Goal: Transaction & Acquisition: Purchase product/service

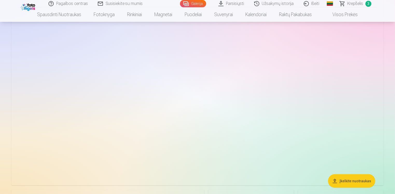
scroll to position [130, 0]
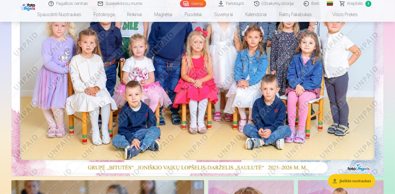
click at [355, 3] on span "Krepšelis" at bounding box center [356, 4] width 16 height 6
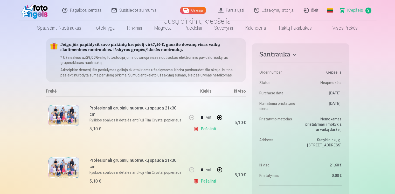
scroll to position [78, 0]
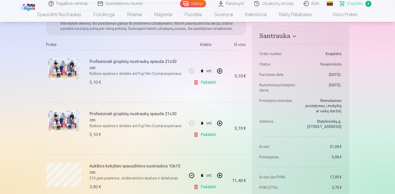
click at [208, 134] on link "Pašalinti" at bounding box center [206, 134] width 25 height 10
type input "*"
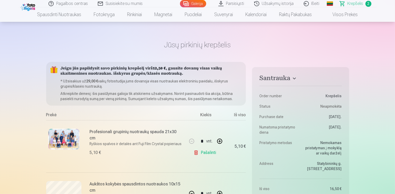
scroll to position [0, 0]
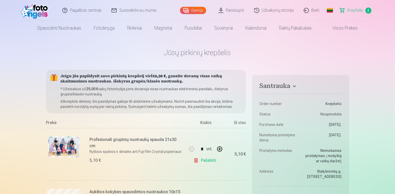
click at [193, 6] on div "Galerija" at bounding box center [194, 10] width 29 height 21
click at [195, 9] on link "Galerija" at bounding box center [193, 10] width 26 height 7
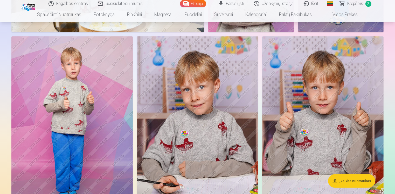
scroll to position [415, 0]
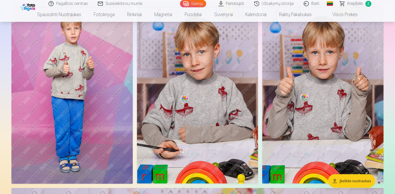
click at [334, 93] on img at bounding box center [322, 92] width 121 height 182
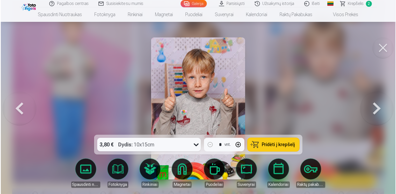
scroll to position [442, 0]
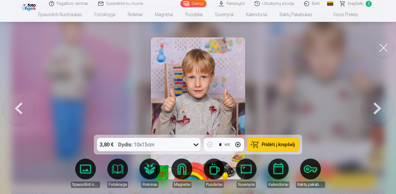
click at [239, 144] on button "button" at bounding box center [238, 144] width 12 height 12
click at [271, 147] on span "Pridėti į krepšelį" at bounding box center [278, 144] width 33 height 5
click at [375, 109] on button at bounding box center [377, 108] width 33 height 42
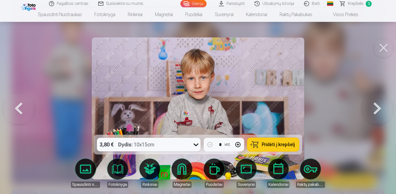
click at [276, 145] on span "Pridėti į krepšelį" at bounding box center [278, 144] width 33 height 5
click at [378, 106] on button at bounding box center [377, 108] width 33 height 42
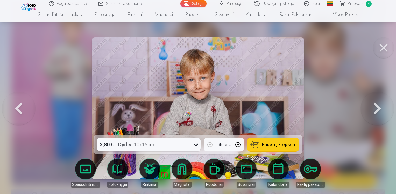
click at [378, 106] on button at bounding box center [377, 108] width 33 height 42
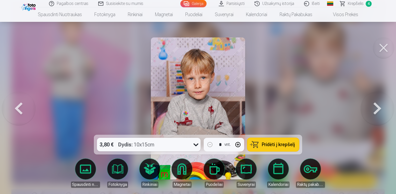
click at [238, 144] on button "button" at bounding box center [238, 144] width 12 height 12
click at [270, 143] on span "Pridėti į krepšelį" at bounding box center [278, 144] width 33 height 5
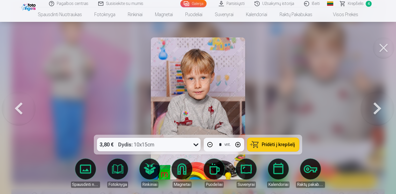
type input "*"
click at [380, 111] on button at bounding box center [377, 108] width 33 height 42
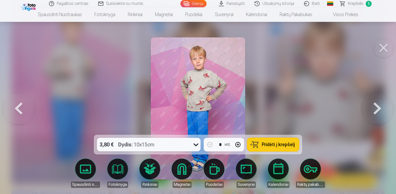
click at [380, 111] on button at bounding box center [377, 108] width 33 height 42
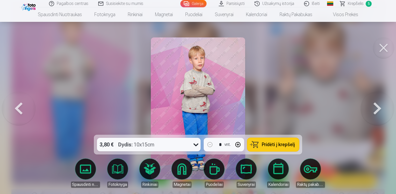
click at [380, 111] on button at bounding box center [377, 108] width 33 height 42
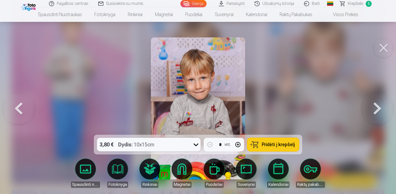
click at [380, 111] on button at bounding box center [377, 108] width 33 height 42
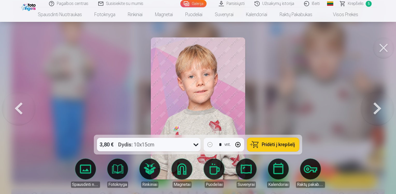
click at [380, 111] on button at bounding box center [377, 108] width 33 height 42
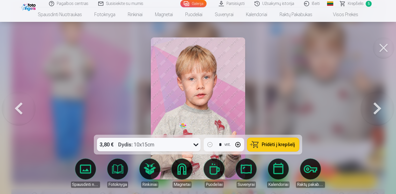
click at [380, 111] on button at bounding box center [377, 108] width 33 height 42
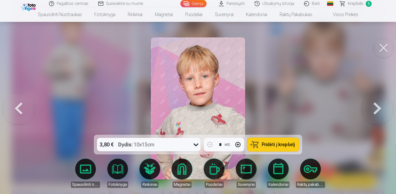
click at [380, 111] on button at bounding box center [377, 108] width 33 height 42
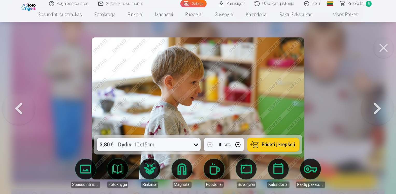
click at [380, 111] on button at bounding box center [377, 108] width 33 height 42
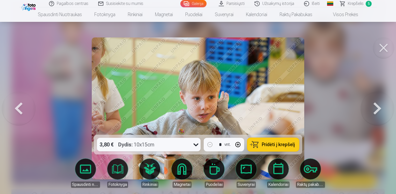
click at [380, 111] on button at bounding box center [377, 108] width 33 height 42
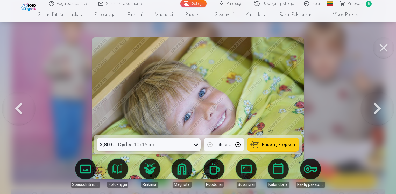
click at [380, 111] on button at bounding box center [377, 108] width 33 height 42
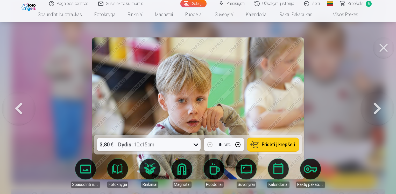
click at [375, 113] on button at bounding box center [377, 108] width 33 height 42
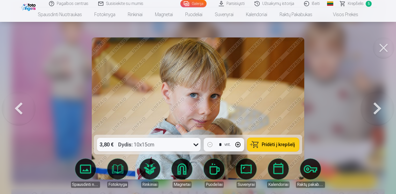
click at [13, 105] on button at bounding box center [18, 108] width 33 height 42
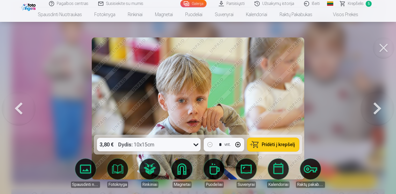
click at [279, 144] on span "Pridėti į krepšelį" at bounding box center [278, 144] width 33 height 5
click at [355, 3] on span "Krepšelis" at bounding box center [356, 4] width 16 height 6
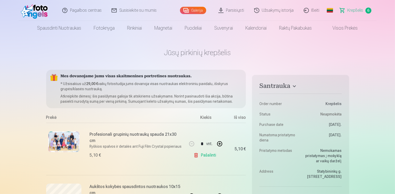
click at [201, 10] on link "Galerija" at bounding box center [193, 10] width 26 height 7
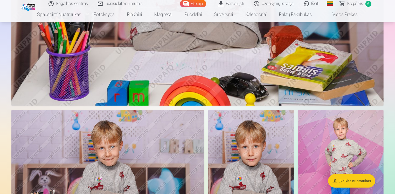
scroll to position [830, 0]
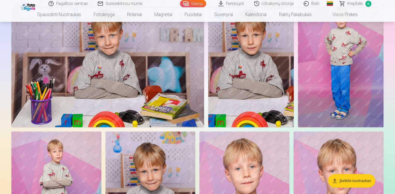
click at [263, 61] on img at bounding box center [251, 63] width 86 height 128
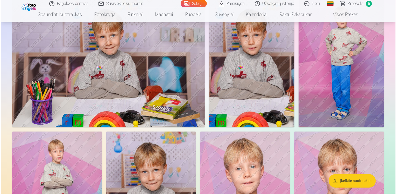
scroll to position [885, 0]
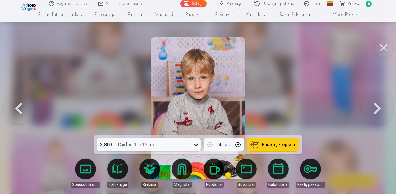
click at [236, 144] on button "button" at bounding box center [238, 144] width 12 height 12
click at [240, 143] on button "button" at bounding box center [238, 144] width 12 height 12
click at [274, 144] on span "Pridėti į krepšelį" at bounding box center [278, 144] width 33 height 5
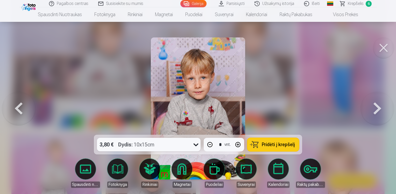
type input "*"
click at [352, 5] on span "Krepšelis" at bounding box center [356, 4] width 16 height 6
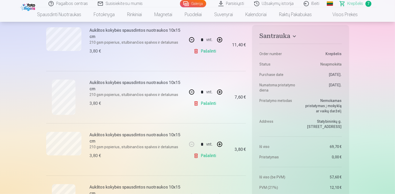
scroll to position [182, 0]
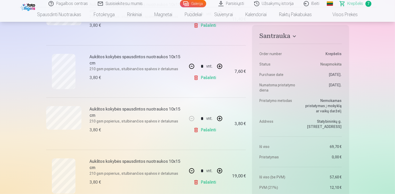
click at [192, 64] on button "button" at bounding box center [191, 66] width 12 height 12
type input "*"
click at [204, 78] on link "Pašalinti" at bounding box center [206, 77] width 25 height 10
type input "*"
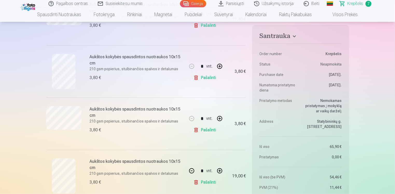
type input "*"
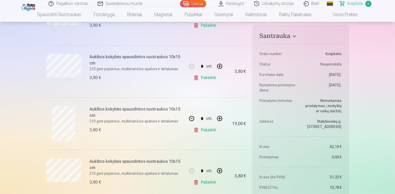
click at [212, 77] on link "Pašalinti" at bounding box center [206, 77] width 25 height 10
type input "*"
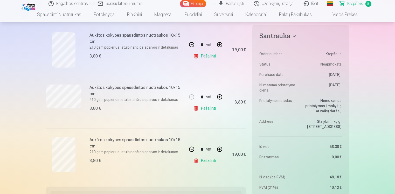
scroll to position [208, 0]
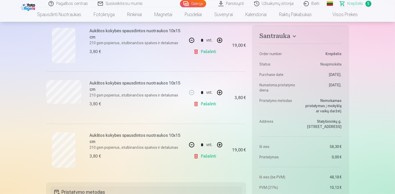
click at [190, 145] on button "button" at bounding box center [191, 144] width 12 height 12
type input "*"
click at [190, 145] on div "* vnt." at bounding box center [205, 144] width 40 height 12
click at [211, 157] on link "Pašalinti" at bounding box center [206, 156] width 25 height 10
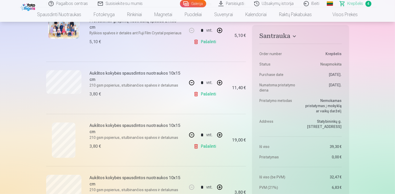
scroll to position [130, 0]
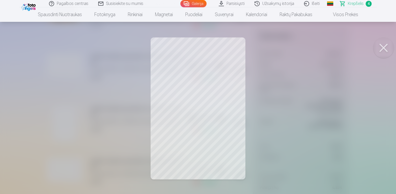
click at [381, 47] on button at bounding box center [384, 47] width 21 height 21
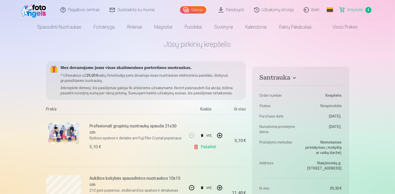
scroll to position [0, 0]
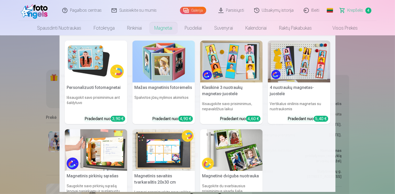
click at [156, 69] on img at bounding box center [164, 61] width 63 height 42
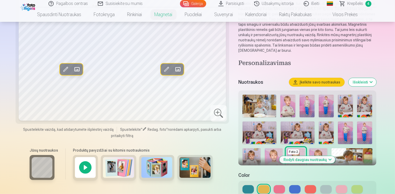
scroll to position [104, 0]
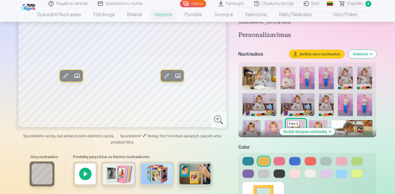
click at [327, 105] on img at bounding box center [326, 104] width 15 height 23
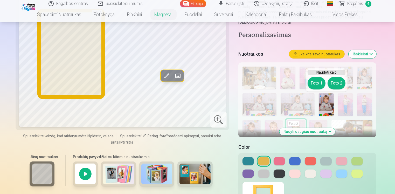
click at [314, 81] on button "Foto 1" at bounding box center [317, 83] width 18 height 12
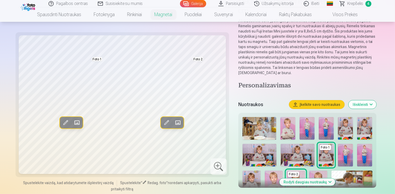
scroll to position [52, 0]
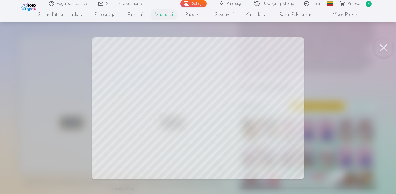
drag, startPoint x: 244, startPoint y: 88, endPoint x: 242, endPoint y: 97, distance: 8.8
click at [242, 97] on div at bounding box center [198, 97] width 396 height 194
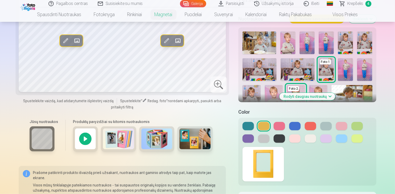
scroll to position [130, 0]
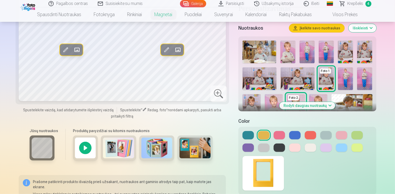
click at [331, 105] on button "Rodyti daugiau nuotraukų" at bounding box center [308, 105] width 56 height 7
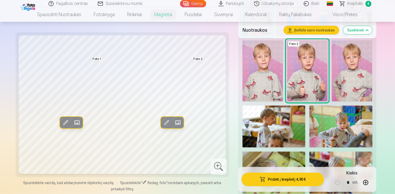
scroll to position [337, 0]
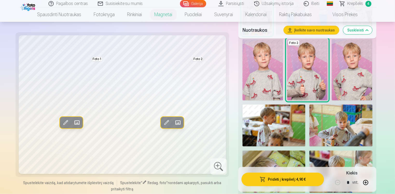
click at [350, 76] on img at bounding box center [352, 69] width 40 height 61
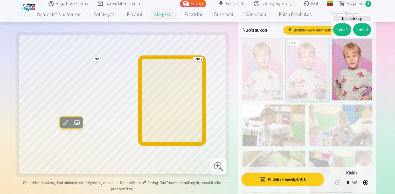
click at [360, 28] on button "Foto 2" at bounding box center [362, 29] width 18 height 12
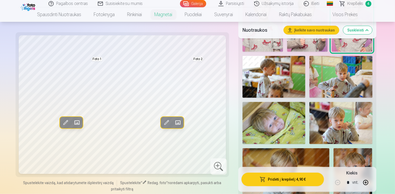
scroll to position [389, 0]
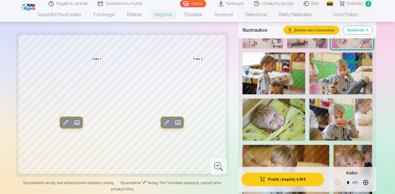
click at [275, 120] on img at bounding box center [274, 119] width 63 height 42
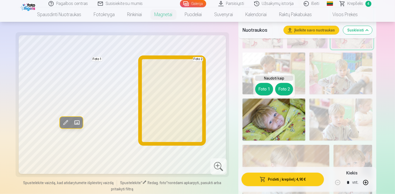
click at [284, 90] on button "Foto 2" at bounding box center [284, 89] width 18 height 12
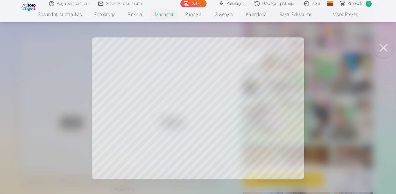
click at [346, 106] on div at bounding box center [198, 97] width 396 height 194
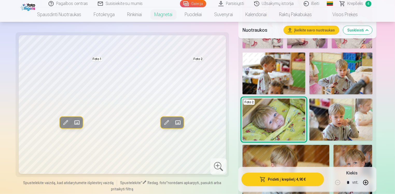
click at [65, 120] on span at bounding box center [65, 122] width 8 height 8
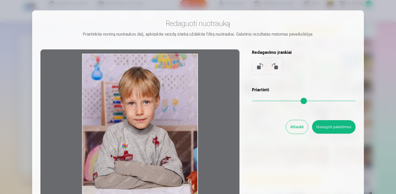
drag, startPoint x: 124, startPoint y: 95, endPoint x: 126, endPoint y: 107, distance: 12.1
click at [126, 107] on div at bounding box center [139, 130] width 199 height 163
click at [329, 128] on button "Išsaugoti pakeitimus" at bounding box center [334, 126] width 44 height 13
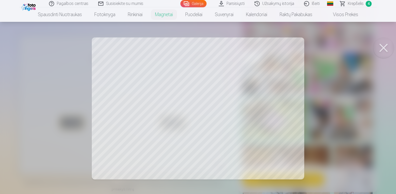
click at [255, 105] on div at bounding box center [198, 97] width 396 height 194
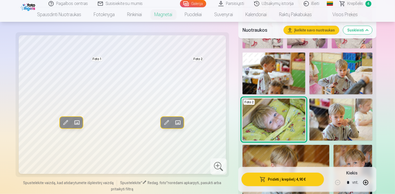
click at [164, 122] on span at bounding box center [166, 122] width 8 height 8
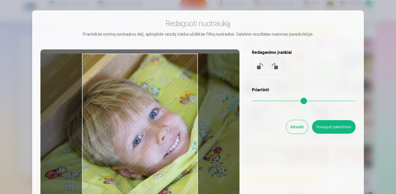
drag, startPoint x: 156, startPoint y: 115, endPoint x: 165, endPoint y: 118, distance: 9.5
click at [165, 118] on div at bounding box center [139, 130] width 199 height 163
click at [165, 120] on div at bounding box center [139, 130] width 199 height 163
click at [334, 128] on button "Išsaugoti pakeitimus" at bounding box center [334, 126] width 44 height 13
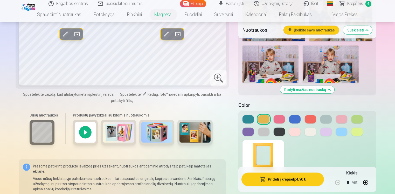
scroll to position [597, 0]
click at [119, 135] on img at bounding box center [118, 131] width 31 height 21
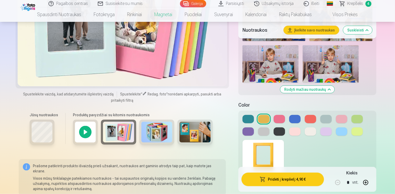
click at [89, 138] on div at bounding box center [85, 131] width 25 height 25
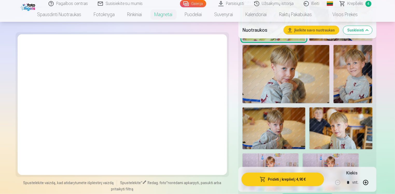
scroll to position [467, 0]
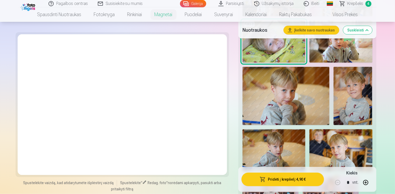
click at [366, 180] on button "button" at bounding box center [366, 182] width 12 height 12
type input "*"
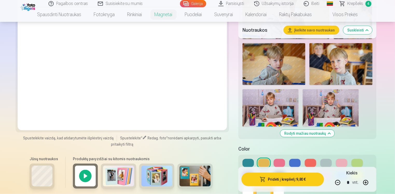
scroll to position [545, 0]
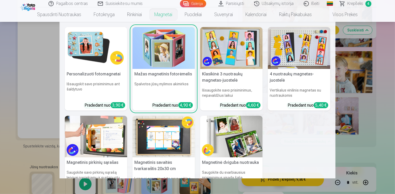
click at [166, 13] on link "Magnetai" at bounding box center [163, 14] width 30 height 15
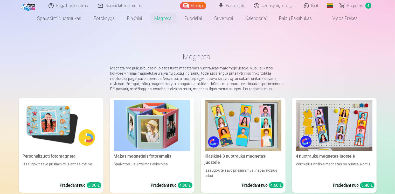
scroll to position [26, 0]
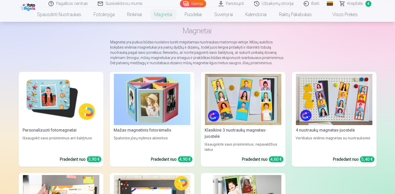
click at [43, 96] on img at bounding box center [61, 99] width 77 height 51
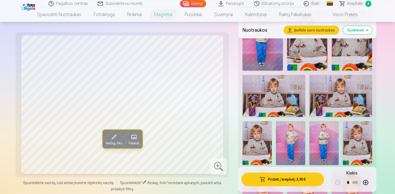
scroll to position [233, 0]
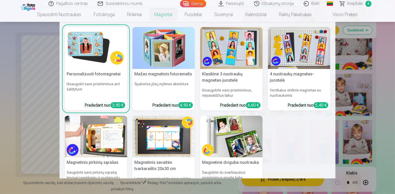
click at [161, 16] on link "Magnetai" at bounding box center [163, 14] width 30 height 15
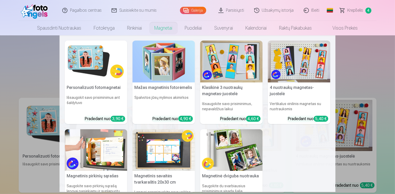
click at [162, 31] on link "Magnetai" at bounding box center [163, 28] width 30 height 15
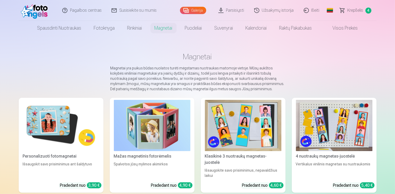
click at [239, 118] on img at bounding box center [243, 125] width 77 height 51
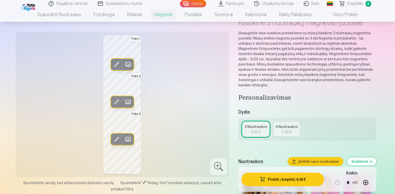
scroll to position [6, 0]
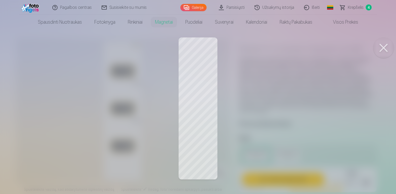
click at [379, 45] on button at bounding box center [384, 47] width 21 height 21
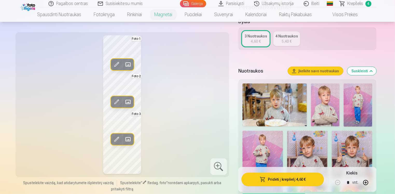
scroll to position [125, 0]
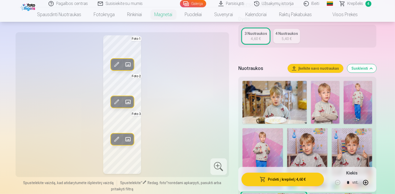
click at [280, 31] on div "4 Nuotraukos" at bounding box center [287, 33] width 23 height 5
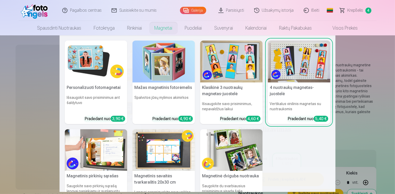
click at [300, 61] on img at bounding box center [299, 61] width 63 height 42
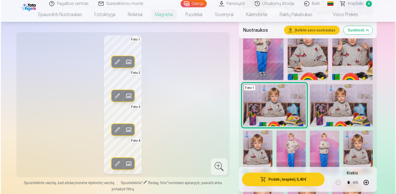
scroll to position [264, 0]
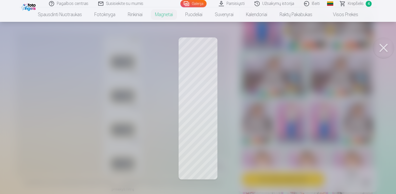
click at [382, 47] on button at bounding box center [384, 47] width 21 height 21
click at [189, 155] on div at bounding box center [198, 97] width 396 height 194
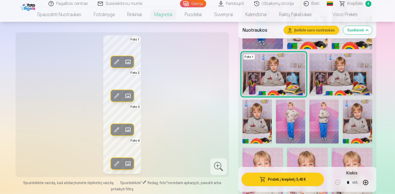
click at [127, 163] on span at bounding box center [128, 163] width 8 height 8
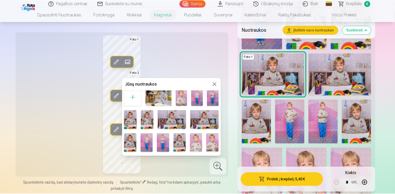
scroll to position [0, 0]
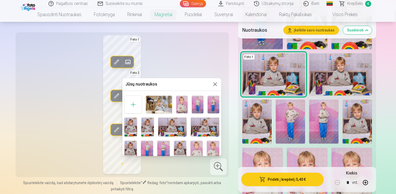
click at [148, 126] on img at bounding box center [147, 126] width 13 height 19
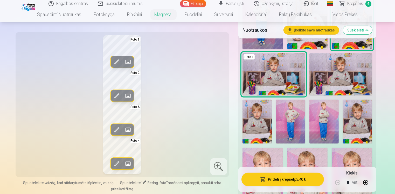
click at [192, 125] on div "Redag. foto Pakeisti Foto 1 Redag. foto Pakeisti Foto 2 Redag. foto Pakeisti Fo…" at bounding box center [122, 104] width 207 height 138
click at [127, 165] on span at bounding box center [128, 163] width 8 height 8
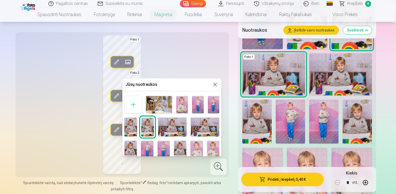
click at [212, 83] on button at bounding box center [215, 84] width 6 height 6
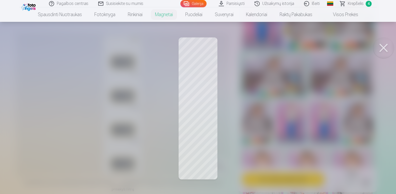
click at [201, 157] on div at bounding box center [198, 97] width 396 height 194
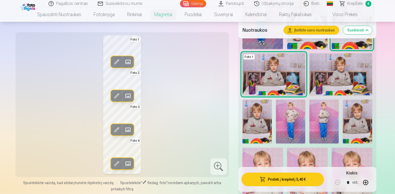
click at [118, 162] on span at bounding box center [116, 163] width 8 height 8
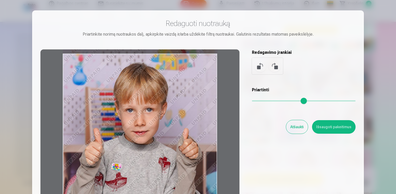
drag, startPoint x: 157, startPoint y: 97, endPoint x: 156, endPoint y: 106, distance: 8.9
click at [156, 106] on div at bounding box center [139, 130] width 199 height 163
click at [326, 126] on button "Išsaugoti pakeitimus" at bounding box center [334, 126] width 44 height 13
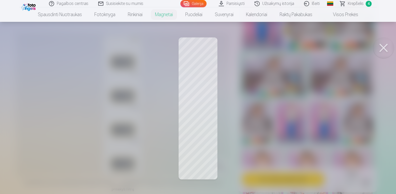
click at [385, 45] on button at bounding box center [384, 47] width 21 height 21
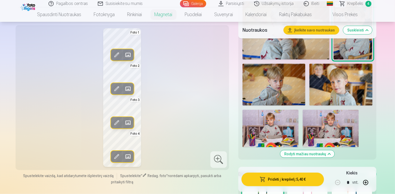
scroll to position [602, 0]
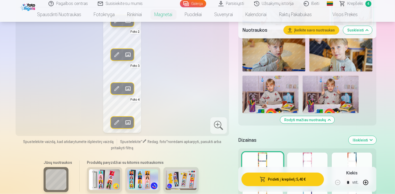
click at [311, 160] on div at bounding box center [307, 168] width 40 height 33
click at [348, 159] on div at bounding box center [352, 168] width 40 height 33
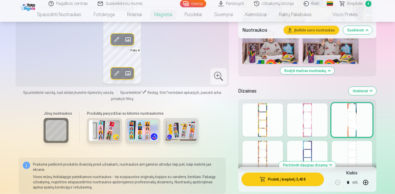
scroll to position [653, 0]
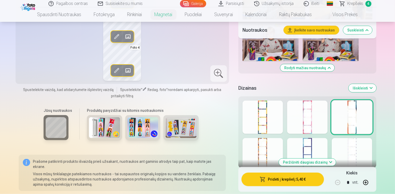
click at [265, 143] on div at bounding box center [263, 154] width 40 height 33
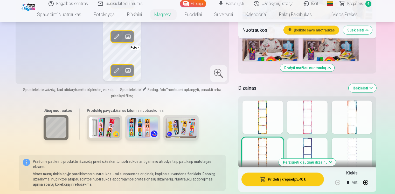
click at [306, 149] on div at bounding box center [307, 154] width 40 height 33
click at [350, 144] on div at bounding box center [352, 154] width 40 height 33
click at [258, 115] on div at bounding box center [263, 116] width 40 height 33
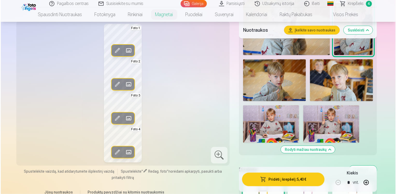
scroll to position [550, 0]
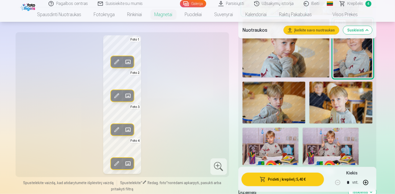
click at [117, 94] on span at bounding box center [116, 95] width 8 height 8
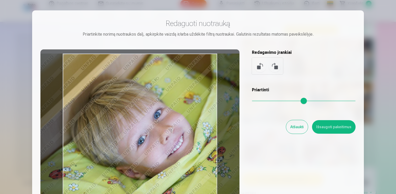
drag, startPoint x: 140, startPoint y: 104, endPoint x: 153, endPoint y: 108, distance: 14.0
click at [153, 108] on div at bounding box center [139, 130] width 199 height 163
click at [331, 129] on button "Išsaugoti pakeitimus" at bounding box center [334, 126] width 44 height 13
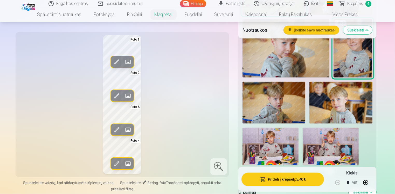
click at [170, 99] on div "Redag. foto Pakeisti Foto 1 Redag. foto Pakeisti Foto 2 Redag. foto Pakeisti Fo…" at bounding box center [122, 104] width 207 height 138
click at [364, 183] on button "button" at bounding box center [366, 182] width 12 height 12
type input "*"
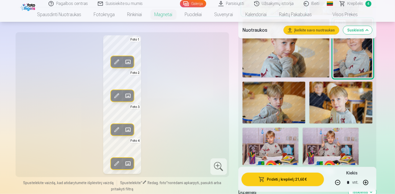
click at [287, 179] on button "Pridėti į krepšelį : 21,60 €" at bounding box center [283, 178] width 83 height 13
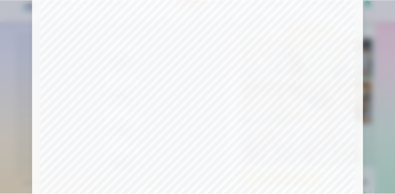
scroll to position [0, 0]
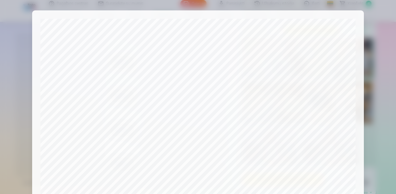
click at [373, 43] on div at bounding box center [198, 97] width 396 height 194
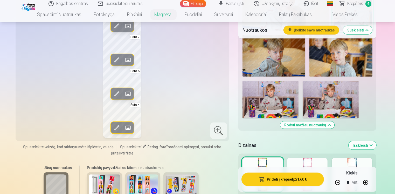
scroll to position [602, 0]
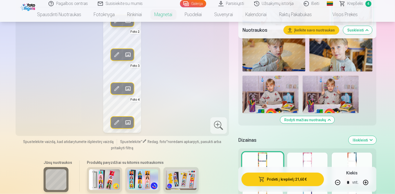
click at [113, 122] on span at bounding box center [116, 122] width 8 height 8
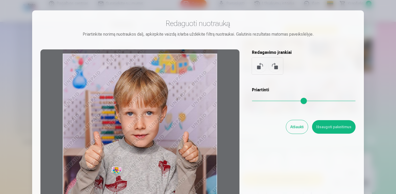
drag, startPoint x: 131, startPoint y: 114, endPoint x: 131, endPoint y: 121, distance: 6.2
click at [131, 121] on div at bounding box center [139, 130] width 199 height 163
click at [327, 128] on button "Išsaugoti pakeitimus" at bounding box center [334, 126] width 44 height 13
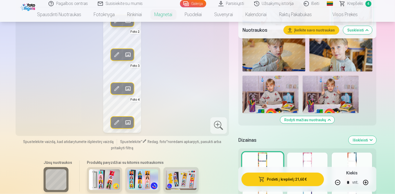
click at [197, 101] on div "Redag. foto Pakeisti Foto 1 Redag. foto Pakeisti Foto 2 Redag. foto Pakeisti Fo…" at bounding box center [122, 63] width 207 height 138
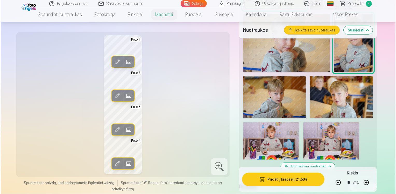
scroll to position [550, 0]
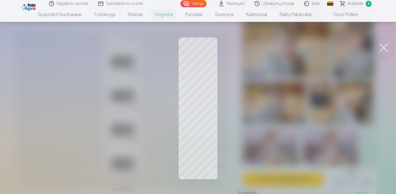
click at [385, 47] on button at bounding box center [384, 47] width 21 height 21
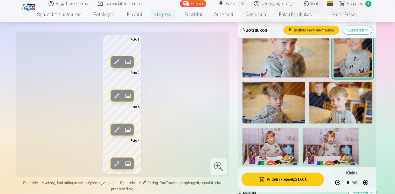
click at [291, 180] on button "Pridėti į krepšelį : 21,60 €" at bounding box center [283, 178] width 83 height 13
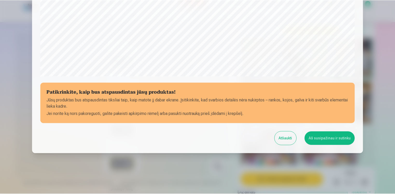
scroll to position [180, 0]
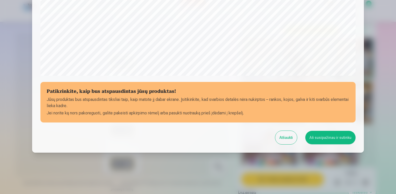
click at [327, 139] on button "Aš susipažinau ir sutinku" at bounding box center [331, 136] width 50 height 13
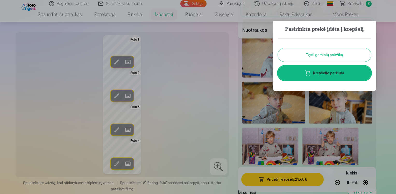
click at [326, 56] on button "Tęsti gaminių paiešką" at bounding box center [324, 54] width 93 height 13
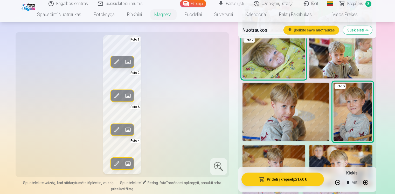
scroll to position [446, 0]
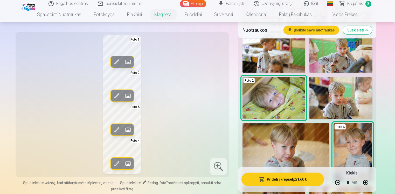
click at [358, 2] on span "Krepšelis" at bounding box center [356, 4] width 16 height 6
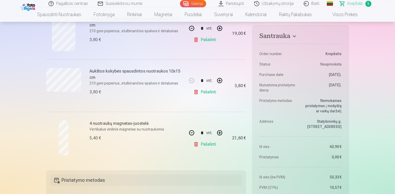
scroll to position [208, 0]
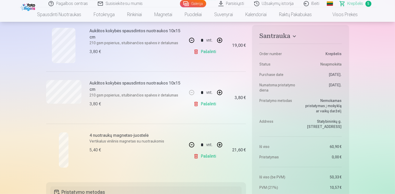
click at [191, 40] on button "button" at bounding box center [191, 40] width 12 height 12
type input "*"
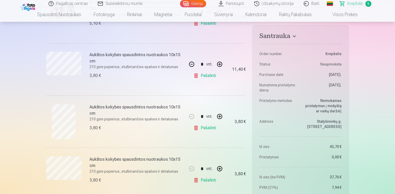
scroll to position [130, 0]
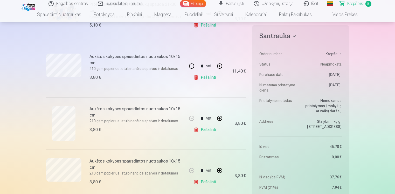
click at [193, 64] on button "button" at bounding box center [191, 66] width 12 height 12
type input "*"
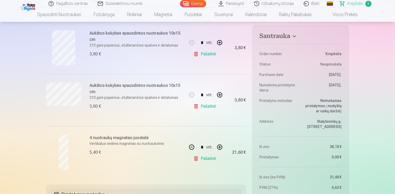
scroll to position [208, 0]
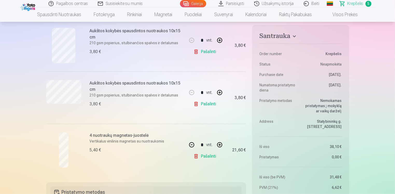
click at [204, 104] on link "Pašalinti" at bounding box center [206, 104] width 25 height 10
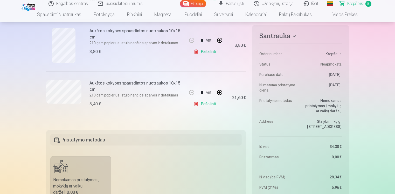
type input "*"
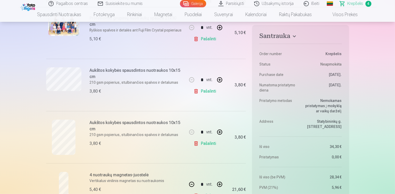
scroll to position [104, 0]
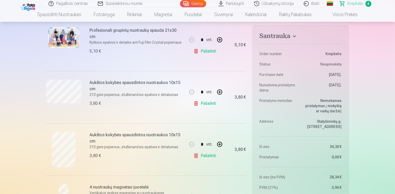
click at [209, 154] on link "Pašalinti" at bounding box center [206, 155] width 25 height 10
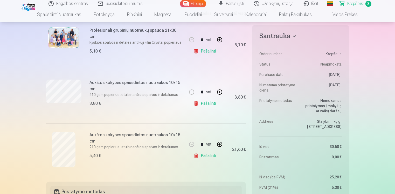
type input "*"
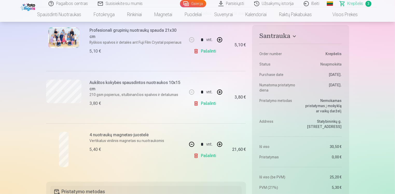
scroll to position [0, 0]
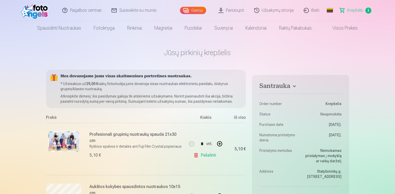
click at [227, 13] on link "Parsisiųsti" at bounding box center [232, 10] width 36 height 21
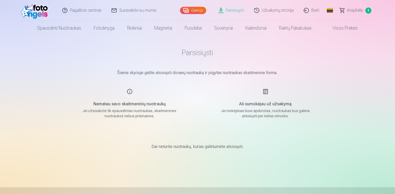
click at [196, 11] on link "Galerija" at bounding box center [193, 10] width 26 height 7
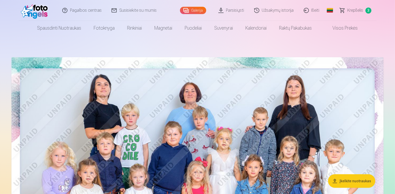
click at [349, 11] on span "Krepšelis" at bounding box center [356, 10] width 16 height 6
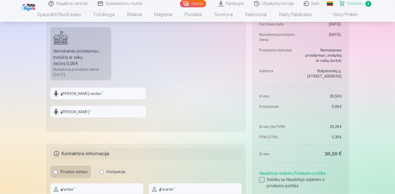
scroll to position [285, 0]
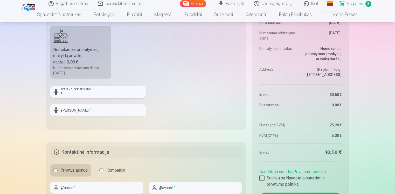
click at [76, 94] on input "text" at bounding box center [98, 92] width 96 height 12
type input "*******"
type input "**********"
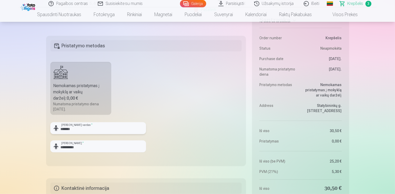
scroll to position [311, 0]
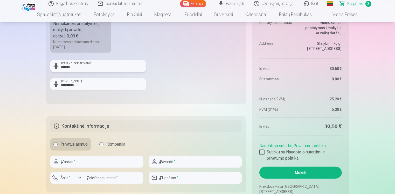
drag, startPoint x: 83, startPoint y: 68, endPoint x: 38, endPoint y: 63, distance: 45.1
type input "*******"
drag, startPoint x: 79, startPoint y: 86, endPoint x: 70, endPoint y: 85, distance: 8.7
click at [70, 85] on input "**********" at bounding box center [98, 84] width 96 height 12
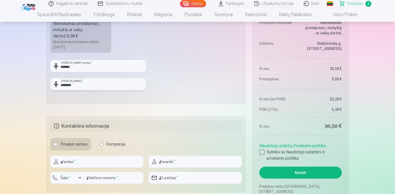
type input "********"
click at [199, 79] on fieldset "Pristatymo metodas Nemokamas pristatymas į mokyklą ar vaikų darželį : 0,00 € Nu…" at bounding box center [146, 39] width 200 height 130
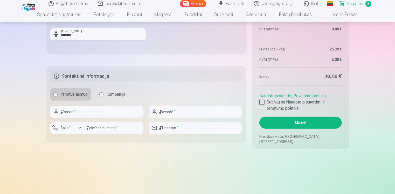
scroll to position [363, 0]
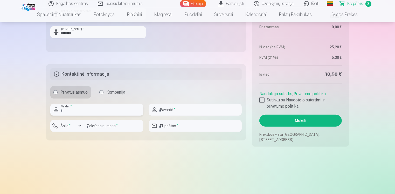
click at [75, 109] on input "text" at bounding box center [96, 110] width 93 height 12
type input "*******"
type input "**********"
type input "*********"
type input "**********"
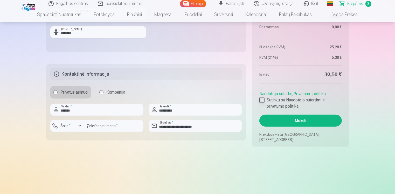
click at [265, 99] on label "Sutinku su Naudotojo sutartimi ir privatumo politika" at bounding box center [300, 103] width 82 height 12
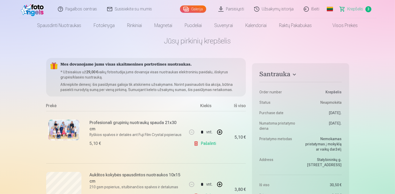
scroll to position [0, 0]
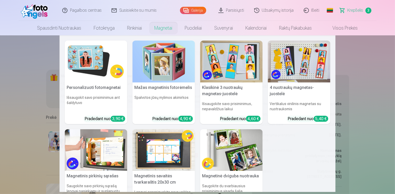
click at [231, 62] on img at bounding box center [231, 61] width 63 height 42
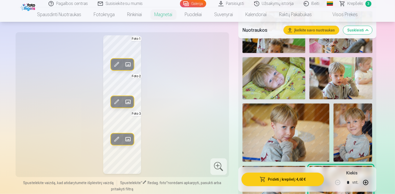
scroll to position [467, 0]
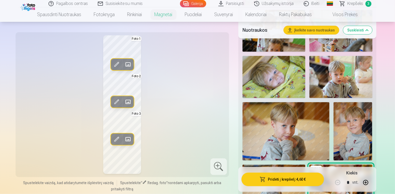
click at [355, 5] on span "Krepšelis" at bounding box center [356, 4] width 16 height 6
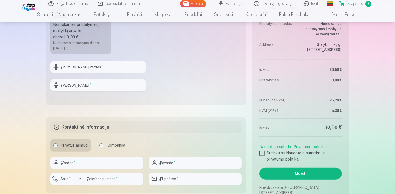
scroll to position [311, 0]
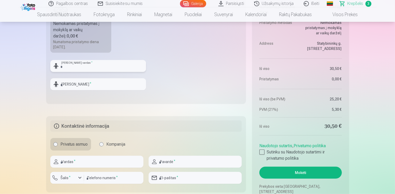
click at [78, 64] on input "text" at bounding box center [98, 66] width 96 height 12
type input "*******"
type input "********"
type input "*******"
type input "**********"
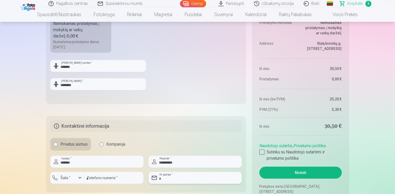
type input "**********"
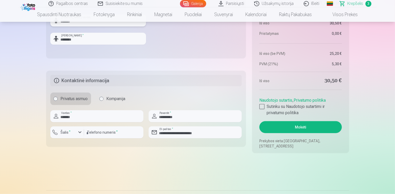
scroll to position [363, 0]
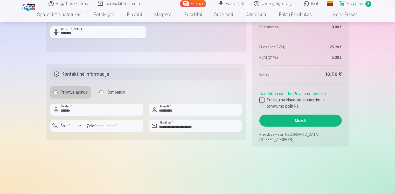
click at [263, 100] on div at bounding box center [261, 99] width 5 height 5
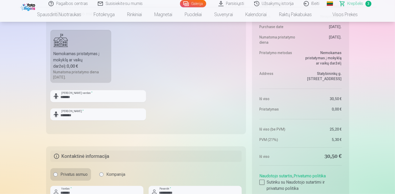
scroll to position [337, 0]
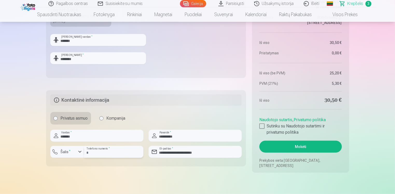
click at [95, 157] on input "number" at bounding box center [113, 152] width 59 height 12
type input "*********"
click at [280, 147] on button "Mokėti" at bounding box center [300, 146] width 82 height 12
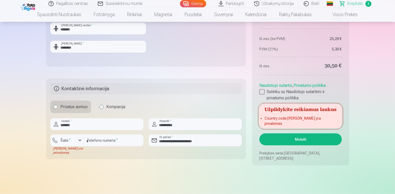
scroll to position [363, 0]
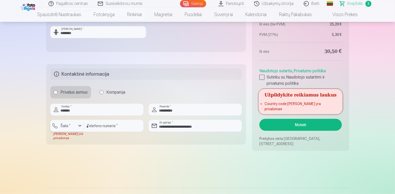
click at [80, 124] on div "button" at bounding box center [80, 125] width 6 height 6
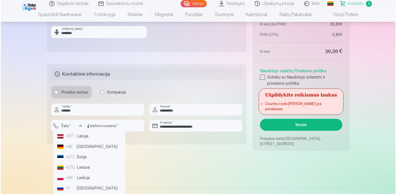
scroll to position [26, 0]
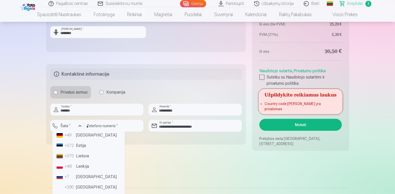
click at [72, 157] on div "+370" at bounding box center [70, 156] width 10 height 6
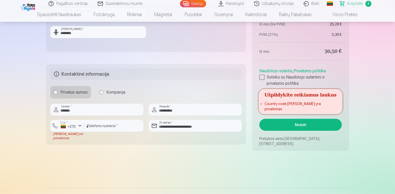
click at [292, 123] on button "Mokėti" at bounding box center [300, 125] width 82 height 12
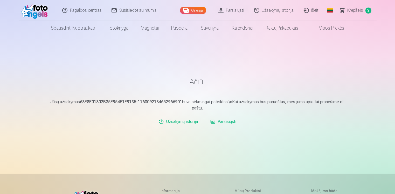
click at [219, 120] on link "Parsisiųsti" at bounding box center [223, 121] width 30 height 10
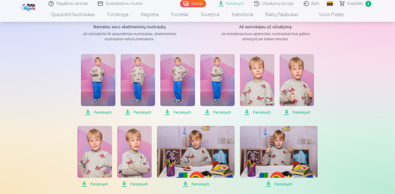
scroll to position [78, 0]
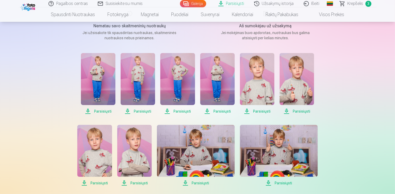
click at [88, 111] on span "Parsisiųsti" at bounding box center [98, 111] width 35 height 6
click at [130, 112] on span "Parsisiųsti" at bounding box center [138, 111] width 35 height 6
click at [167, 110] on span "Parsisiųsti" at bounding box center [177, 111] width 35 height 6
click at [207, 111] on span "Parsisiųsti" at bounding box center [217, 111] width 35 height 6
click at [246, 112] on span "Parsisiųsti" at bounding box center [257, 111] width 35 height 6
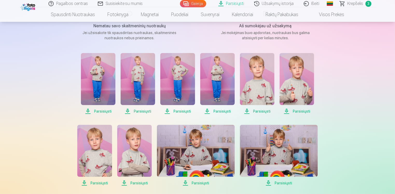
click at [286, 111] on span "Parsisiųsti" at bounding box center [297, 111] width 35 height 6
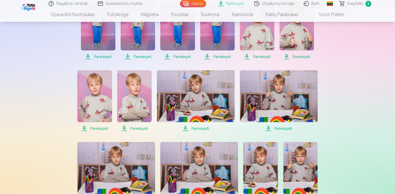
scroll to position [156, 0]
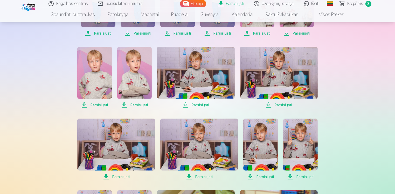
click at [83, 105] on span "Parsisiųsti" at bounding box center [94, 105] width 35 height 6
click at [126, 105] on span "Parsisiųsti" at bounding box center [134, 105] width 35 height 6
click at [184, 104] on span "Parsisiųsti" at bounding box center [196, 105] width 78 height 6
click at [269, 103] on span "Parsisiųsti" at bounding box center [279, 105] width 78 height 6
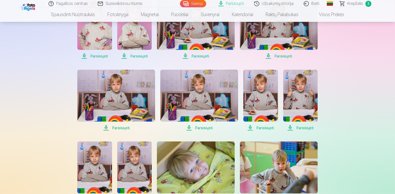
scroll to position [208, 0]
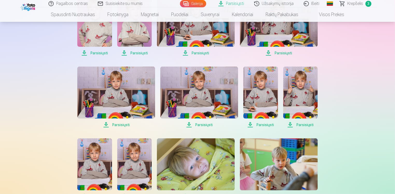
click at [107, 123] on span "Parsisiųsti" at bounding box center [116, 124] width 78 height 6
click at [189, 123] on span "Parsisiųsti" at bounding box center [199, 124] width 78 height 6
click at [252, 123] on span "Parsisiųsti" at bounding box center [260, 124] width 35 height 6
click at [239, 124] on div "Parsisiųsti Parsisiųsti Parsisiųsti Parsisiųsti Parsisiųsti Parsisiųsti Parsisi…" at bounding box center [197, 168] width 259 height 491
click at [289, 122] on span "Parsisiųsti" at bounding box center [300, 124] width 35 height 6
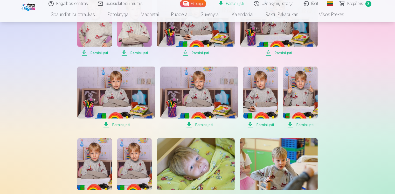
scroll to position [285, 0]
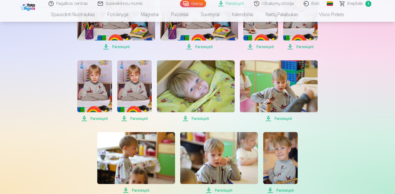
click at [86, 117] on span "Parsisiųsti" at bounding box center [94, 118] width 35 height 6
click at [124, 117] on span "Parsisiųsti" at bounding box center [134, 118] width 35 height 6
click at [185, 118] on span "Parsisiųsti" at bounding box center [196, 118] width 78 height 6
click at [269, 118] on span "Parsisiųsti" at bounding box center [279, 118] width 78 height 6
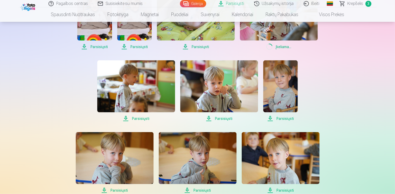
scroll to position [363, 0]
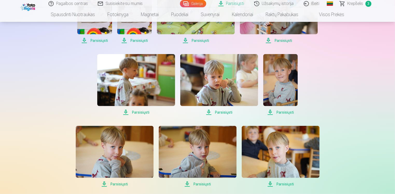
click at [126, 112] on span "Parsisiųsti" at bounding box center [136, 112] width 78 height 6
click at [210, 112] on span "Parsisiųsti" at bounding box center [219, 112] width 78 height 6
click at [270, 112] on span "Parsisiųsti" at bounding box center [280, 112] width 35 height 6
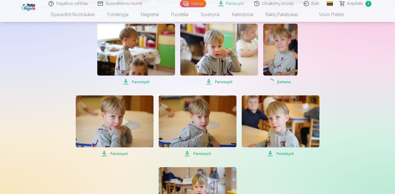
scroll to position [441, 0]
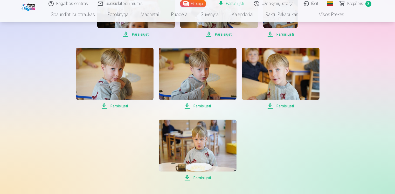
click at [105, 105] on span "Parsisiųsti" at bounding box center [115, 106] width 78 height 6
click at [205, 104] on span "Parsisiųsti" at bounding box center [198, 106] width 78 height 6
click at [276, 106] on span "Parsisiųsti" at bounding box center [281, 106] width 78 height 6
click at [195, 176] on span "Parsisiųsti" at bounding box center [198, 177] width 78 height 6
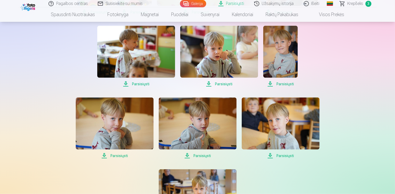
scroll to position [389, 0]
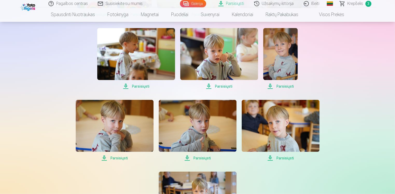
click at [40, 64] on div "Pagalbos centras Susisiekite su mumis Galerija Parsisiųsti Užsakymų istorija Iš…" at bounding box center [197, 5] width 395 height 789
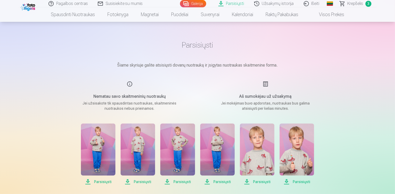
scroll to position [0, 0]
